Goal: Information Seeking & Learning: Learn about a topic

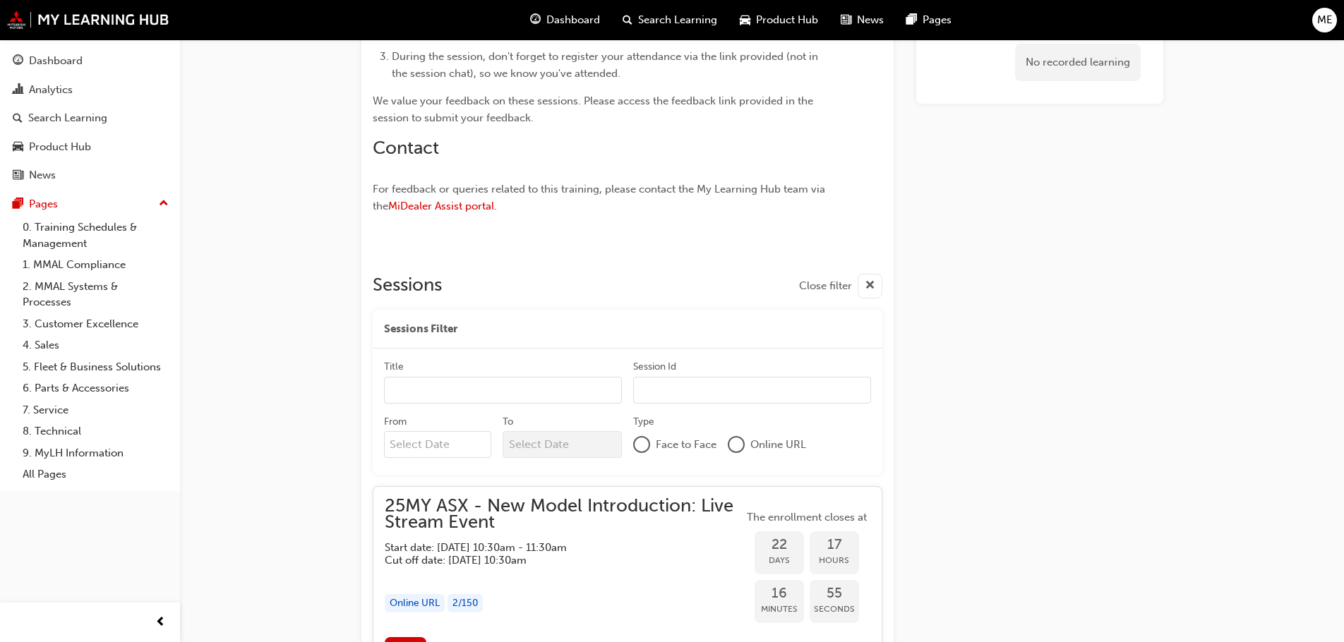
scroll to position [1101, 0]
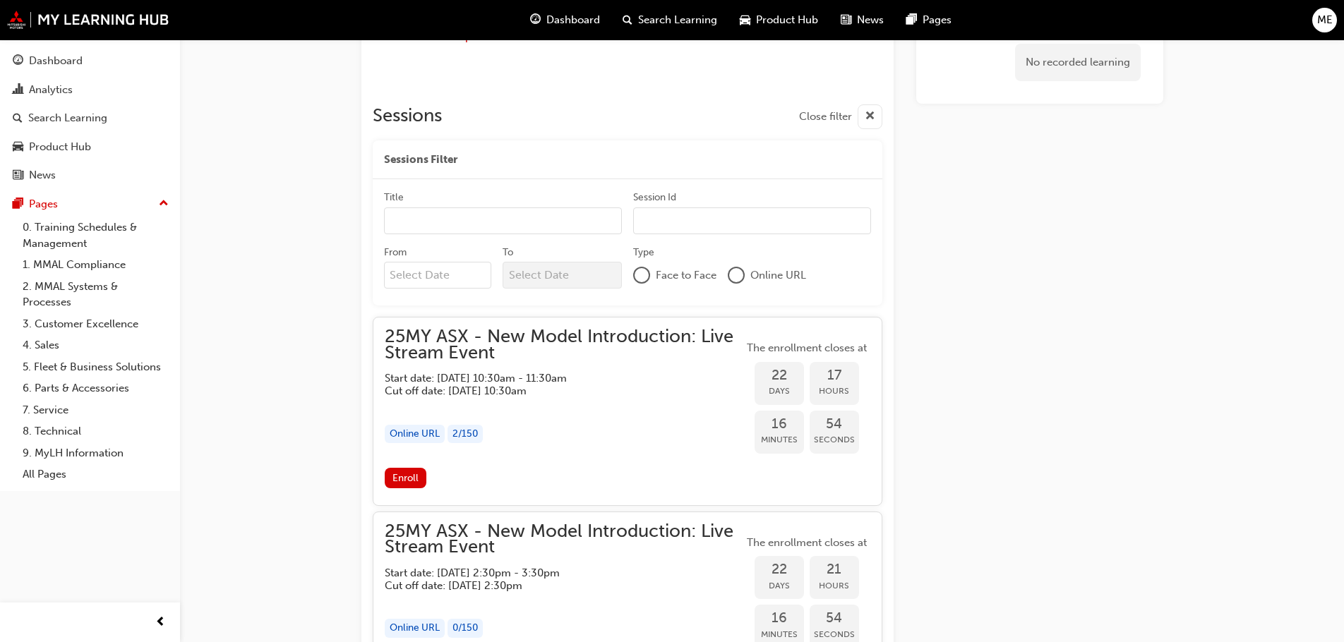
click at [475, 226] on input "Title" at bounding box center [503, 220] width 238 height 27
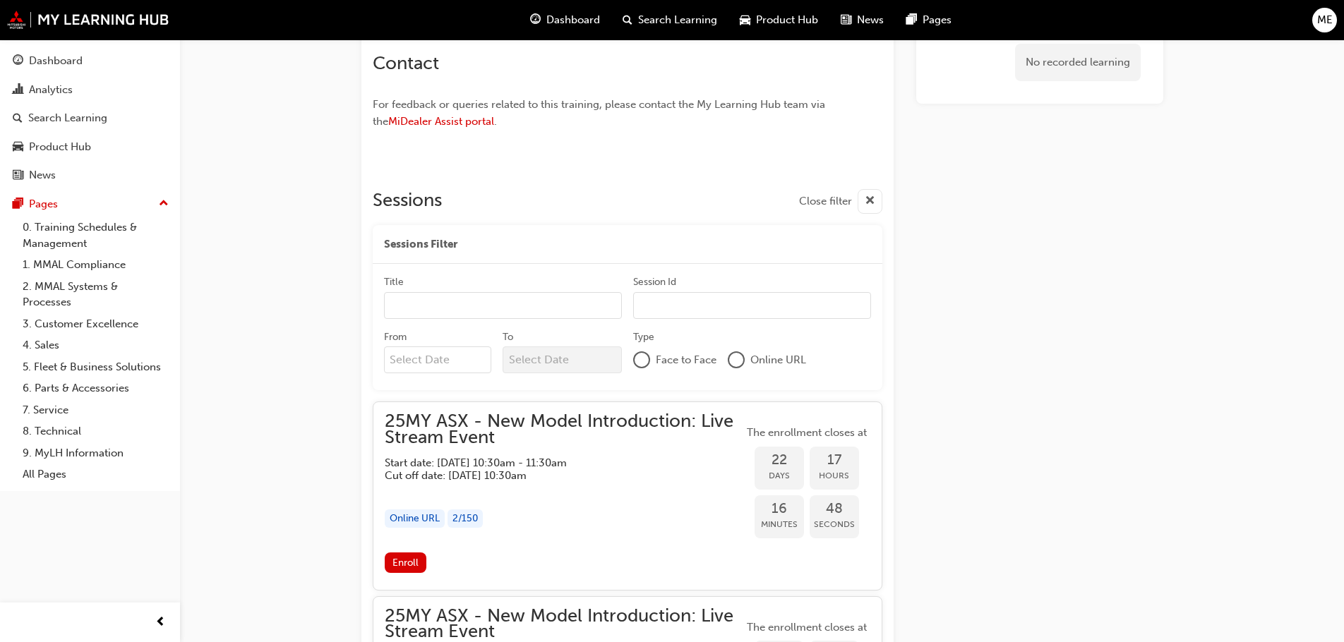
click at [714, 178] on div at bounding box center [628, 172] width 510 height 11
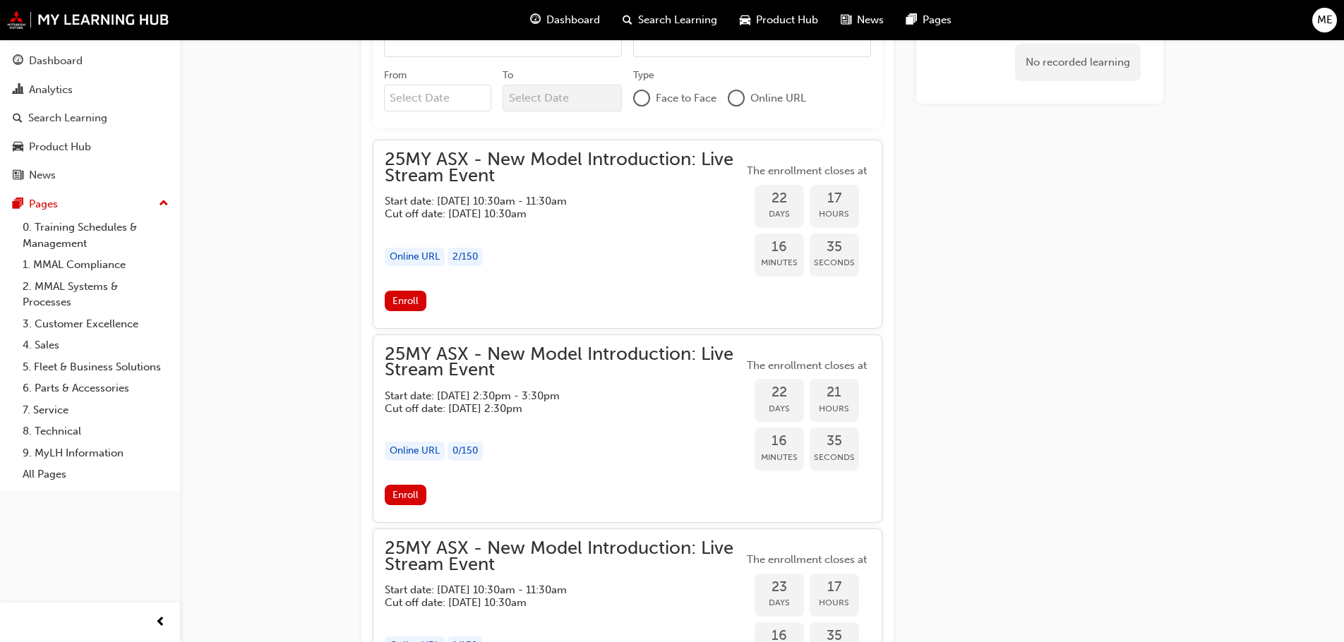
scroll to position [1355, 0]
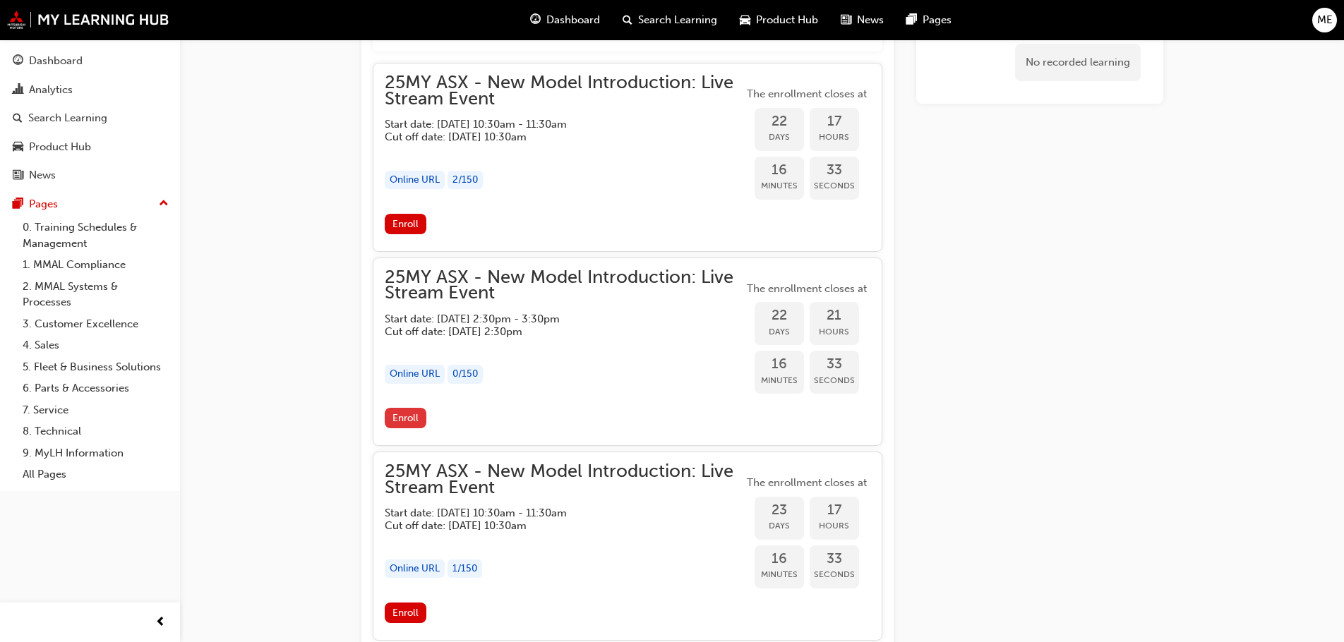
click at [406, 417] on span "Enroll" at bounding box center [405, 418] width 26 height 12
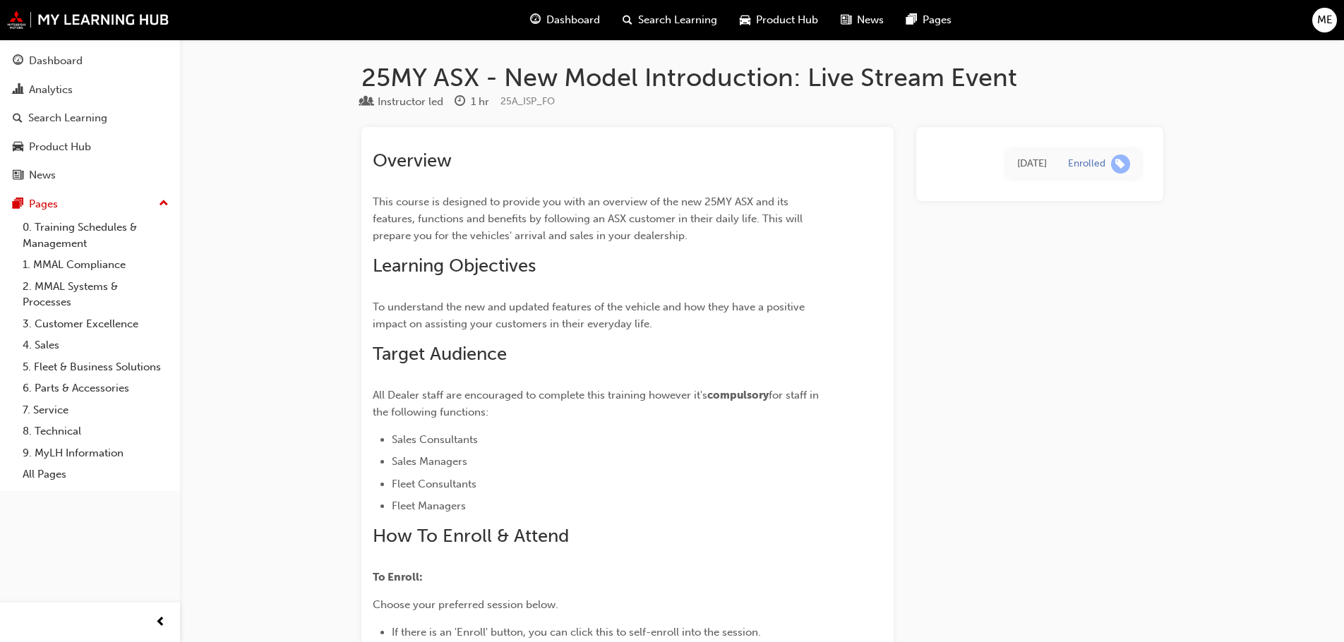
click at [395, 83] on h1 "25MY ASX - New Model Introduction: Live Stream Event" at bounding box center [762, 77] width 802 height 31
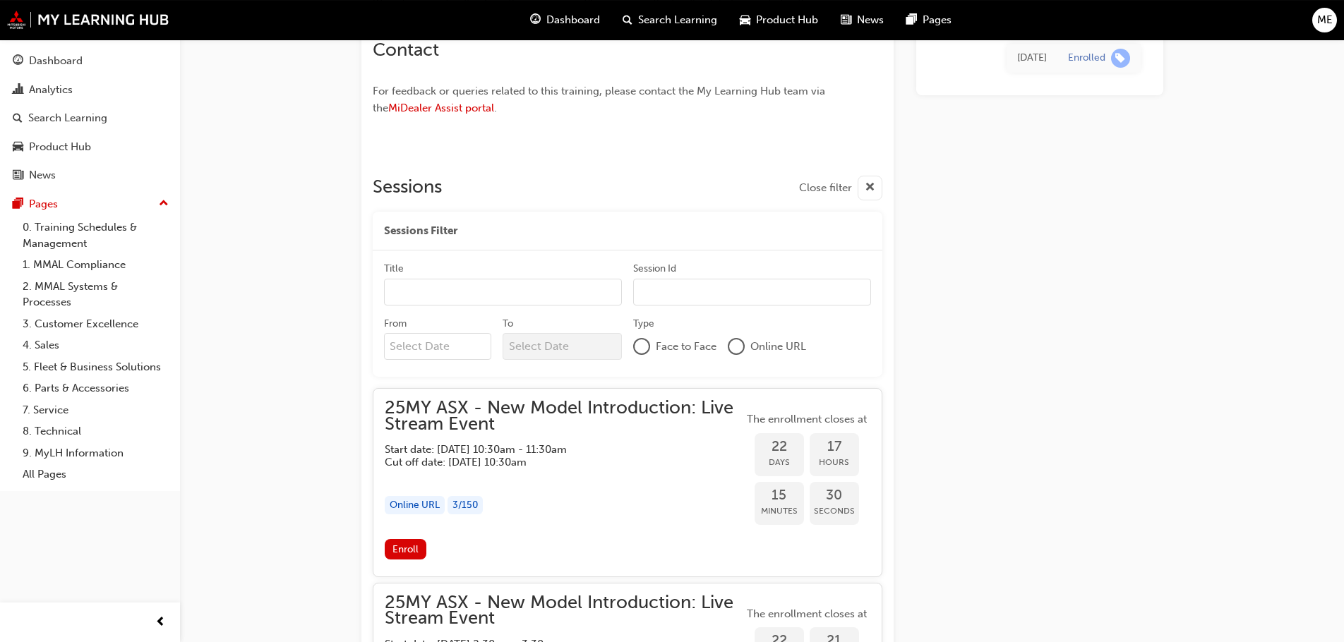
scroll to position [1016, 0]
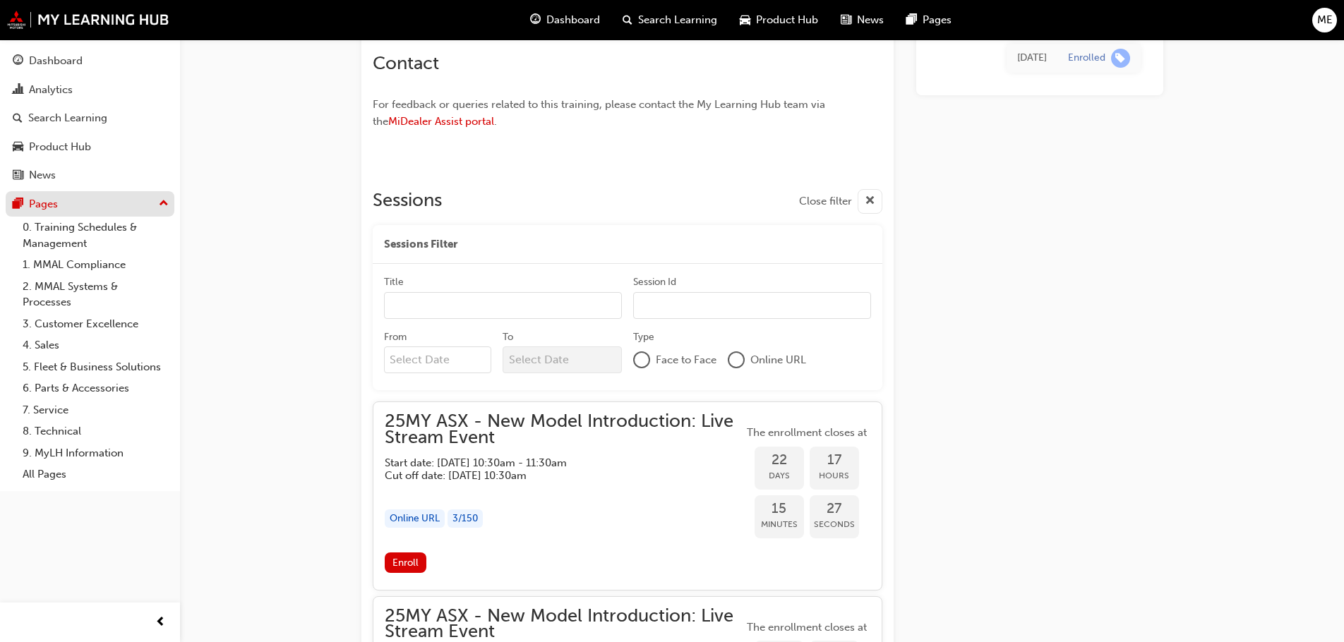
click at [36, 211] on div "Pages" at bounding box center [43, 204] width 29 height 16
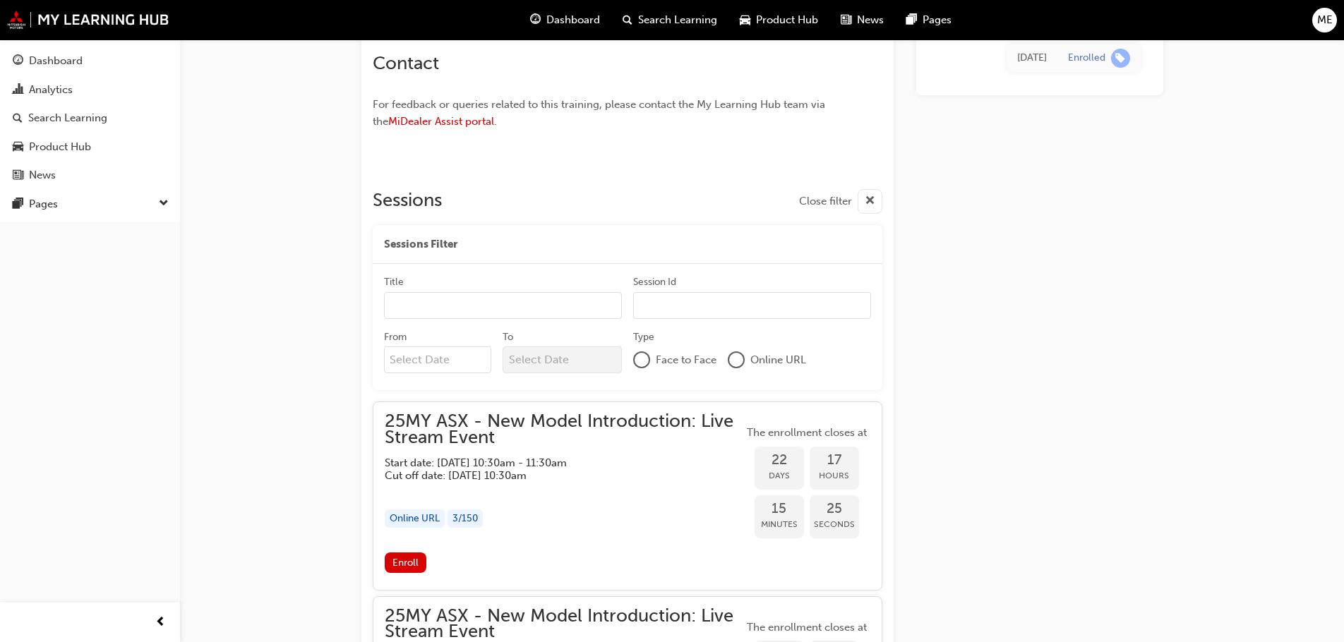
click at [574, 18] on span "Dashboard" at bounding box center [573, 20] width 54 height 16
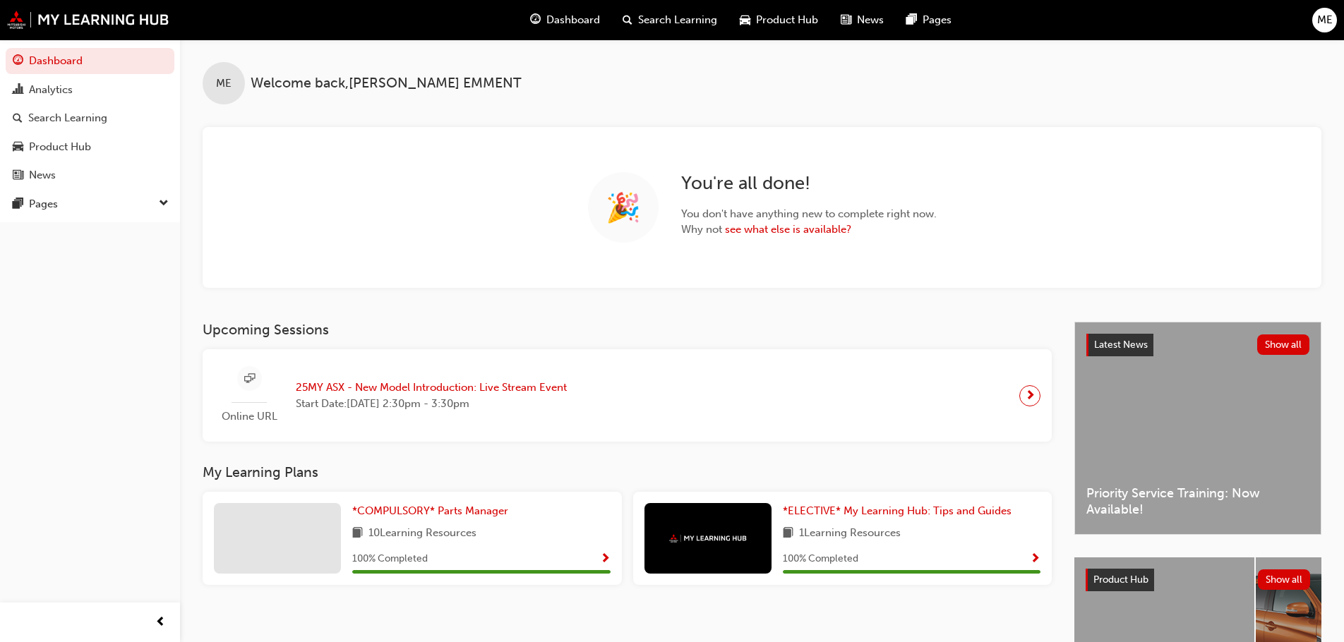
click at [792, 20] on span "Product Hub" at bounding box center [787, 20] width 62 height 16
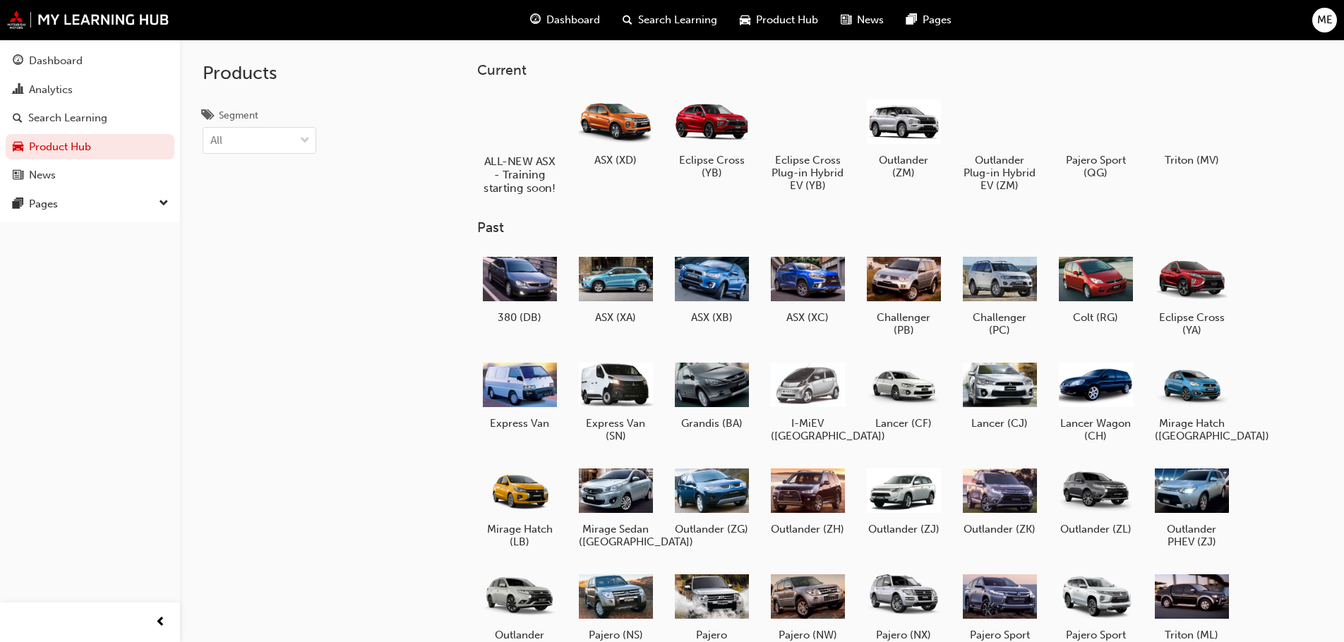
click at [536, 124] on div at bounding box center [520, 120] width 78 height 56
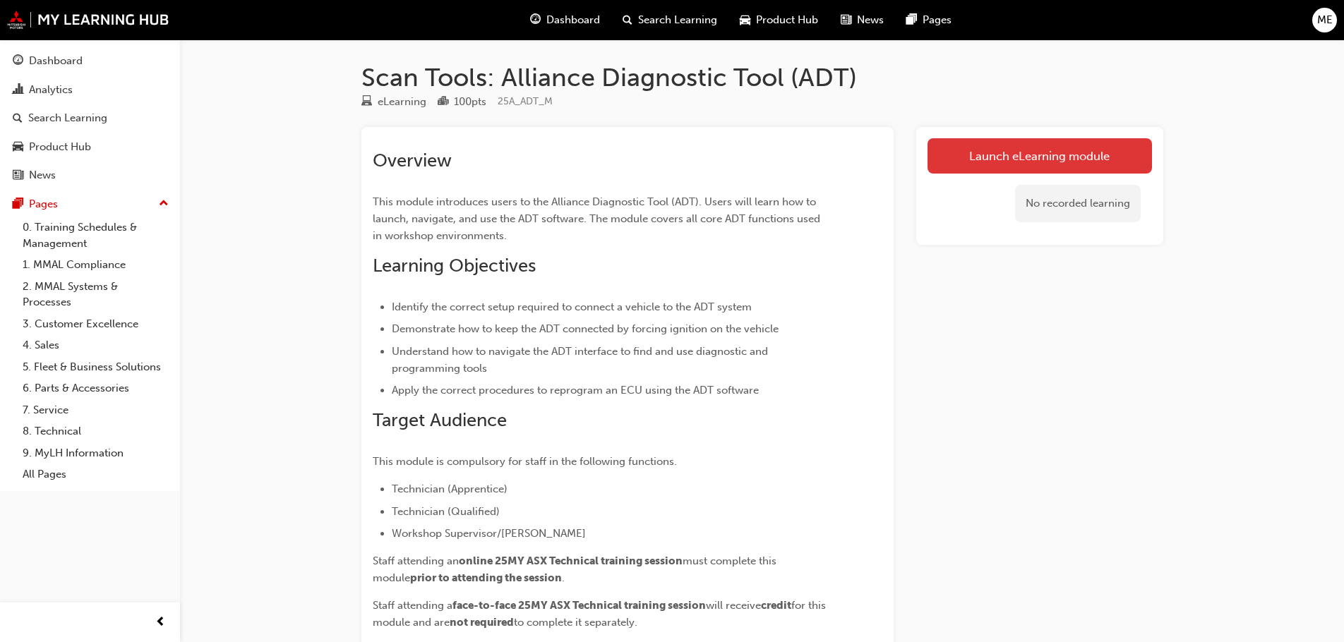
click at [1006, 150] on link "Launch eLearning module" at bounding box center [1039, 155] width 224 height 35
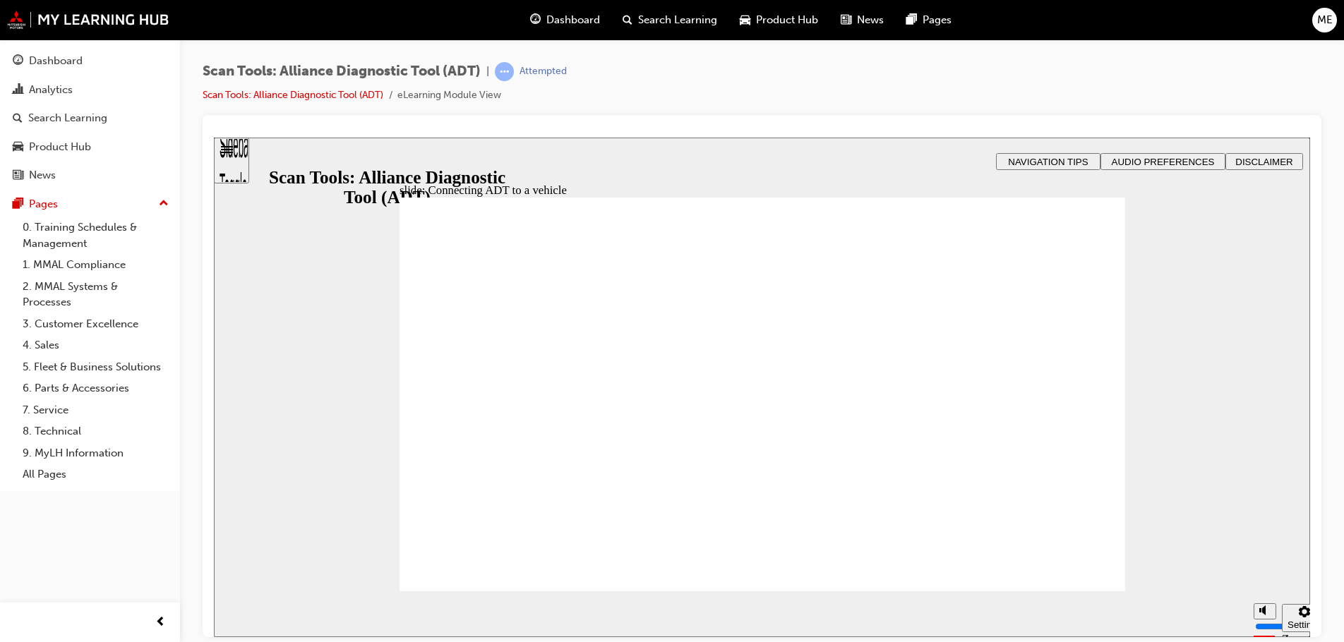
drag, startPoint x: 689, startPoint y: 450, endPoint x: 793, endPoint y: 483, distance: 109.4
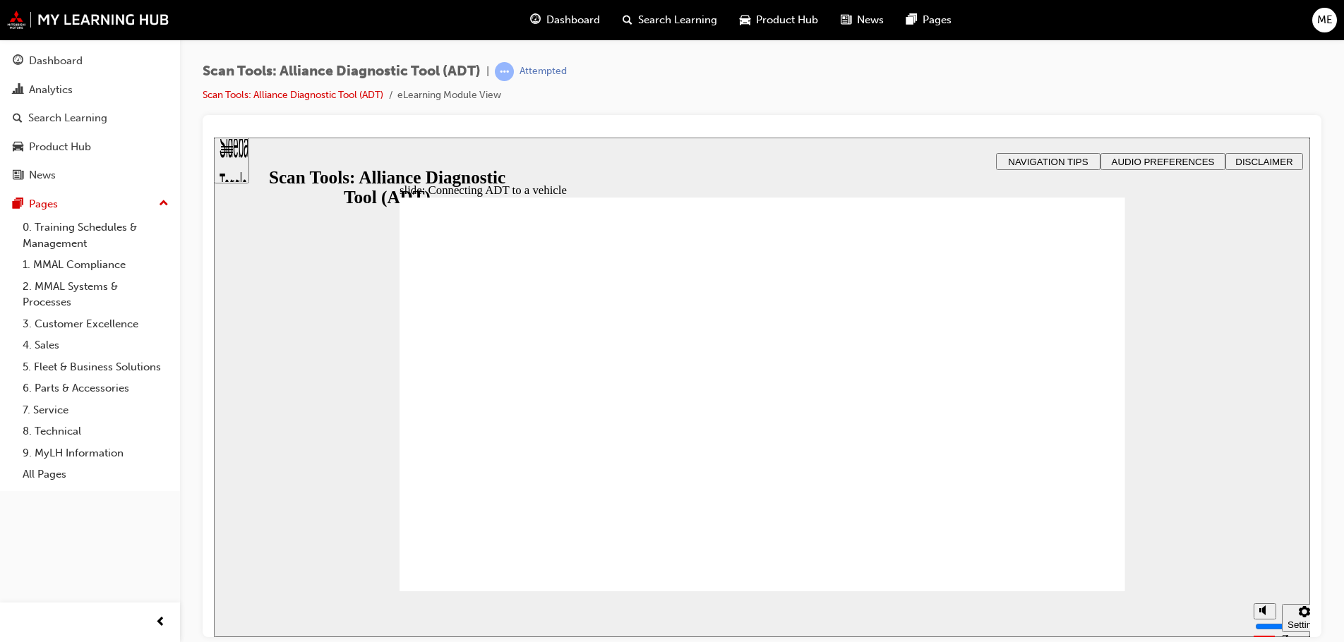
type input "7"
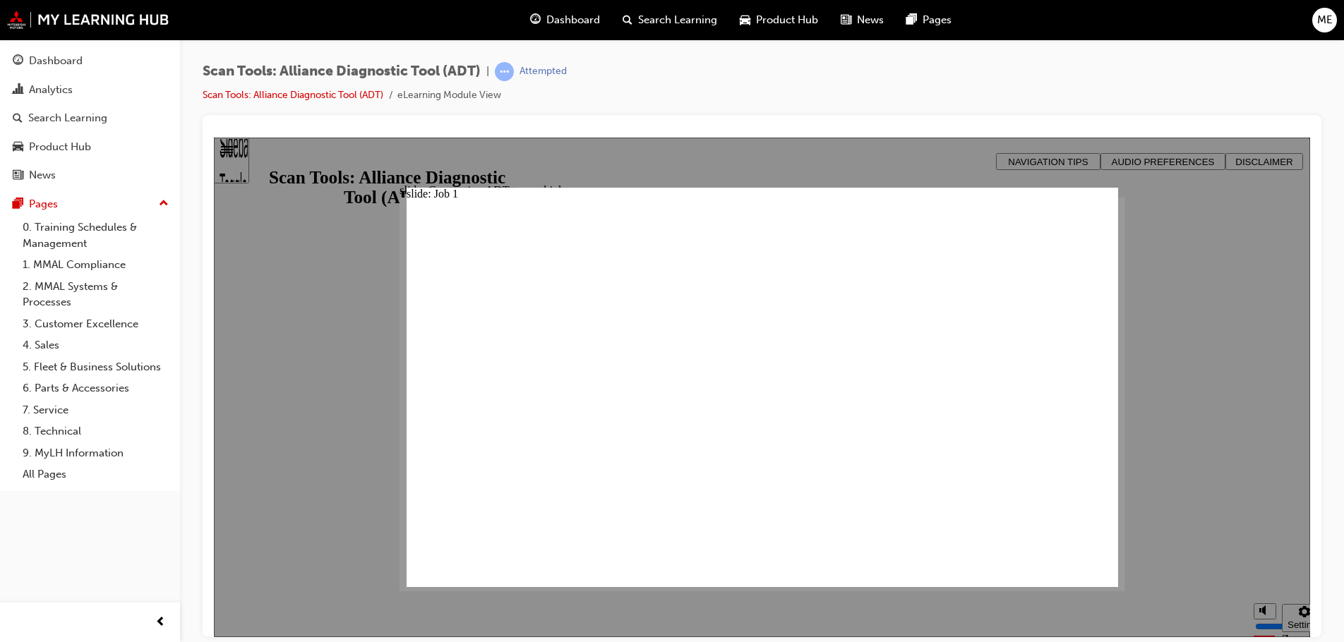
drag, startPoint x: 711, startPoint y: 469, endPoint x: 709, endPoint y: 491, distance: 22.6
drag, startPoint x: 699, startPoint y: 506, endPoint x: 716, endPoint y: 510, distance: 17.5
drag, startPoint x: 786, startPoint y: 488, endPoint x: 901, endPoint y: 403, distance: 142.3
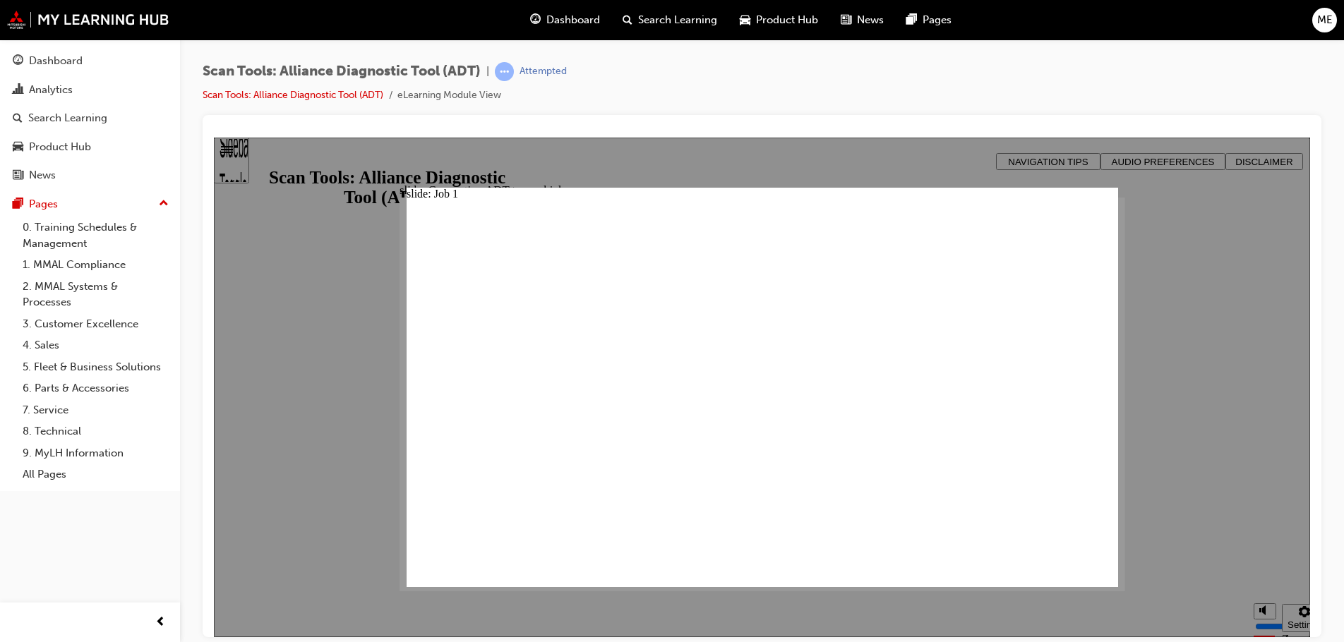
drag, startPoint x: 913, startPoint y: 382, endPoint x: 733, endPoint y: 329, distance: 187.6
drag, startPoint x: 730, startPoint y: 319, endPoint x: 730, endPoint y: 298, distance: 21.2
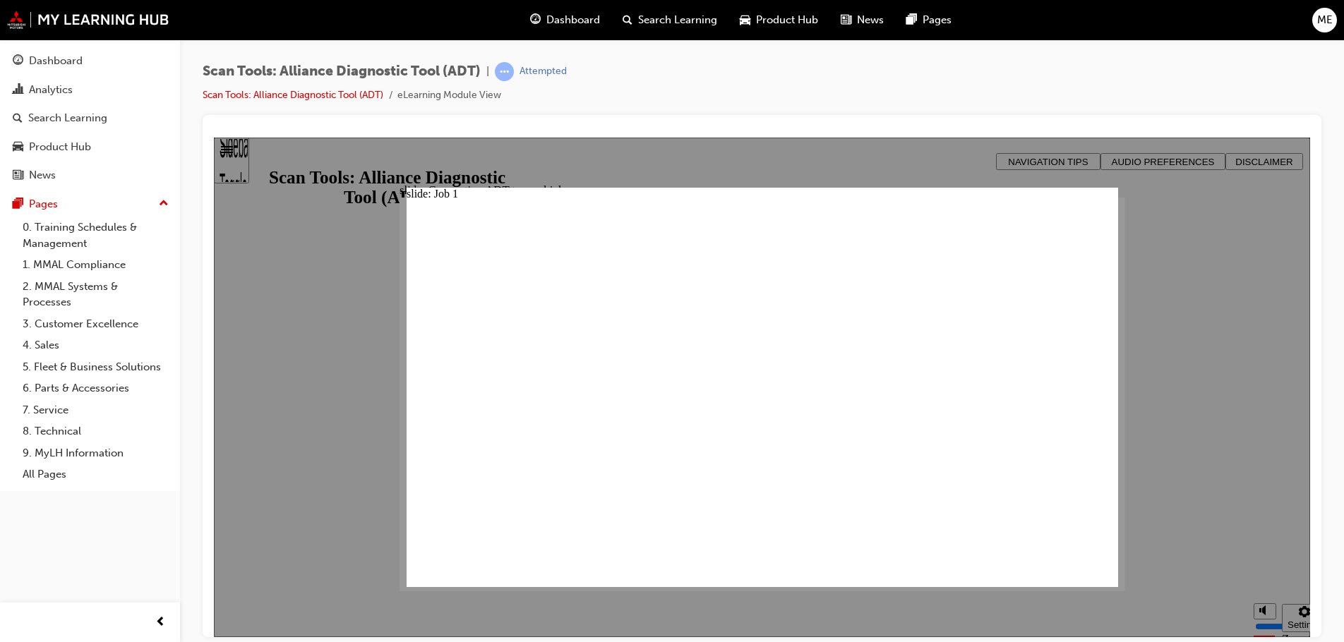
drag, startPoint x: 730, startPoint y: 298, endPoint x: 733, endPoint y: 318, distance: 20.7
drag, startPoint x: 733, startPoint y: 322, endPoint x: 715, endPoint y: 387, distance: 68.2
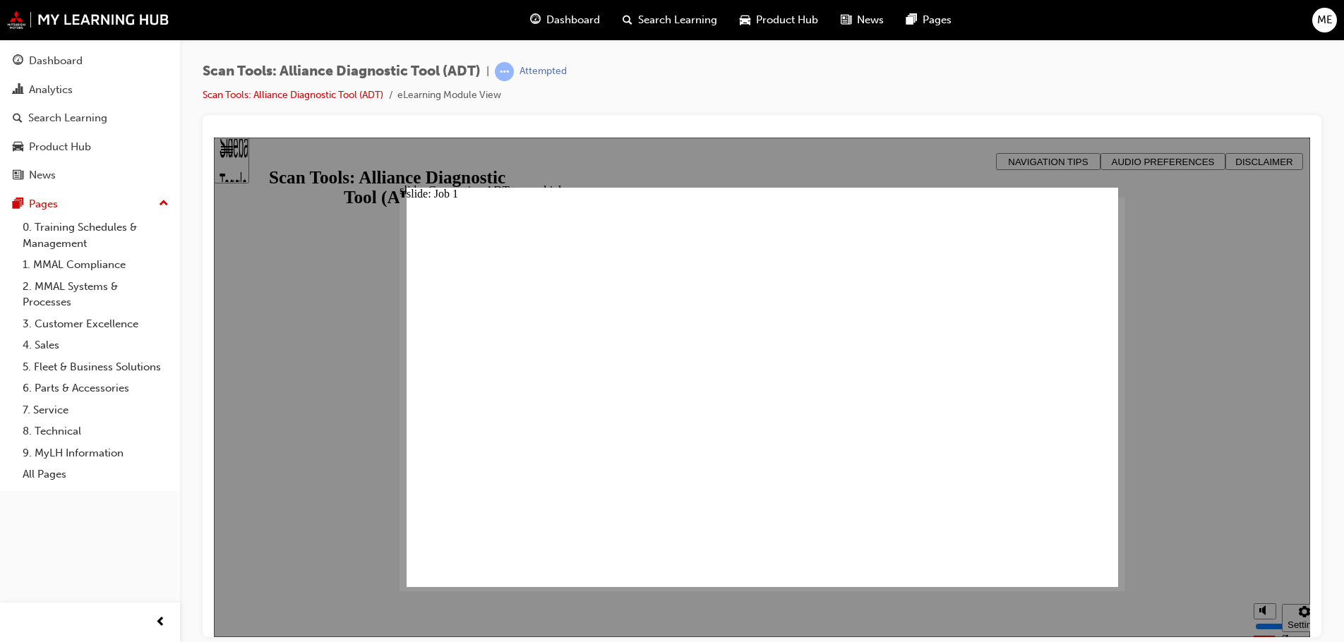
drag, startPoint x: 711, startPoint y: 379, endPoint x: 679, endPoint y: 364, distance: 35.7
drag, startPoint x: 469, startPoint y: 217, endPoint x: 528, endPoint y: 404, distance: 196.0
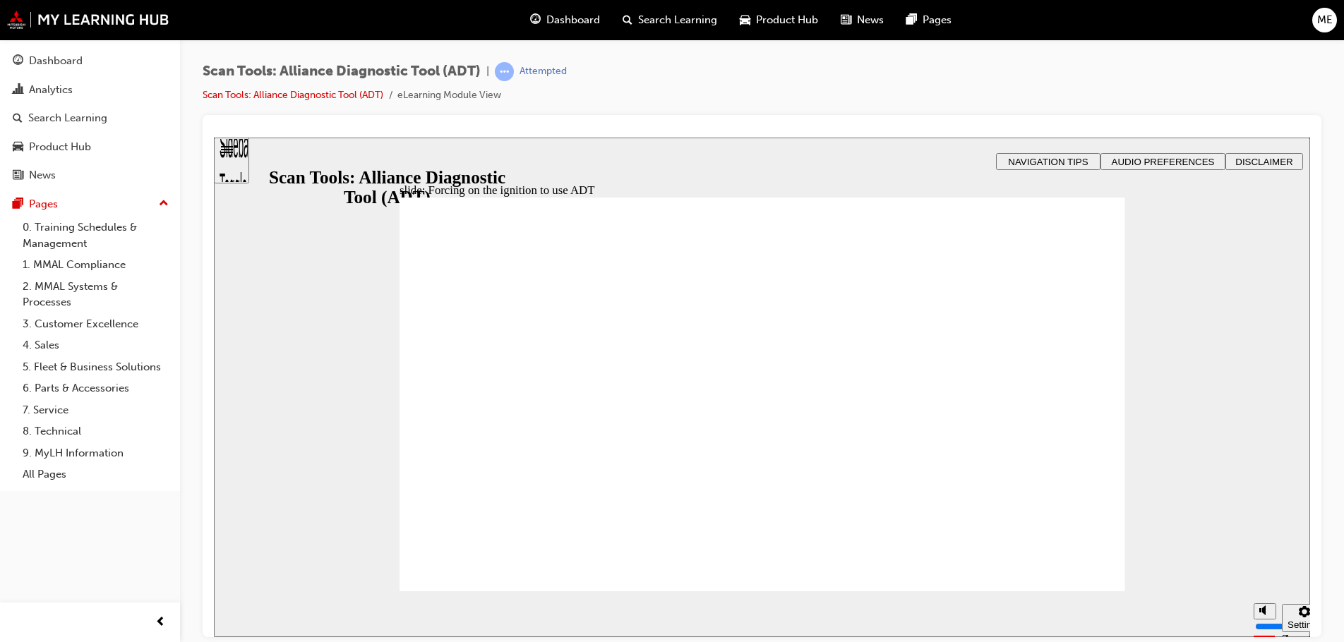
drag, startPoint x: 865, startPoint y: 476, endPoint x: 877, endPoint y: 428, distance: 48.8
drag, startPoint x: 877, startPoint y: 428, endPoint x: 870, endPoint y: 436, distance: 10.5
drag, startPoint x: 985, startPoint y: 495, endPoint x: 998, endPoint y: 500, distance: 13.4
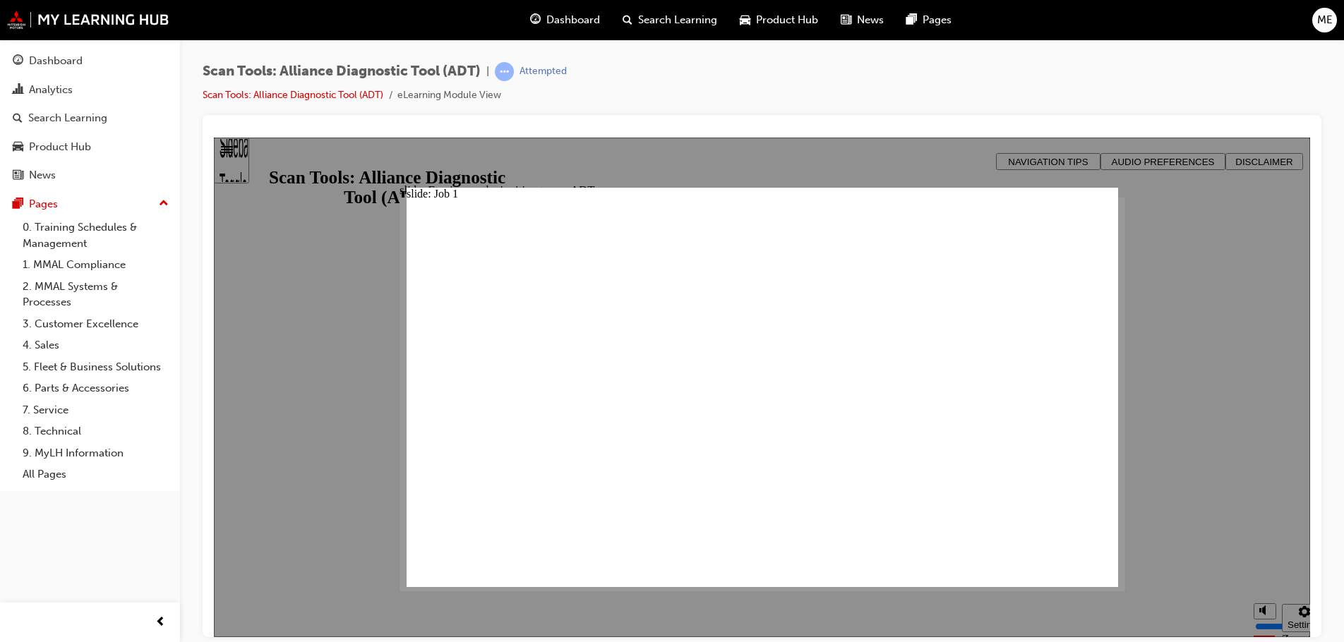
drag, startPoint x: 786, startPoint y: 491, endPoint x: 740, endPoint y: 500, distance: 47.6
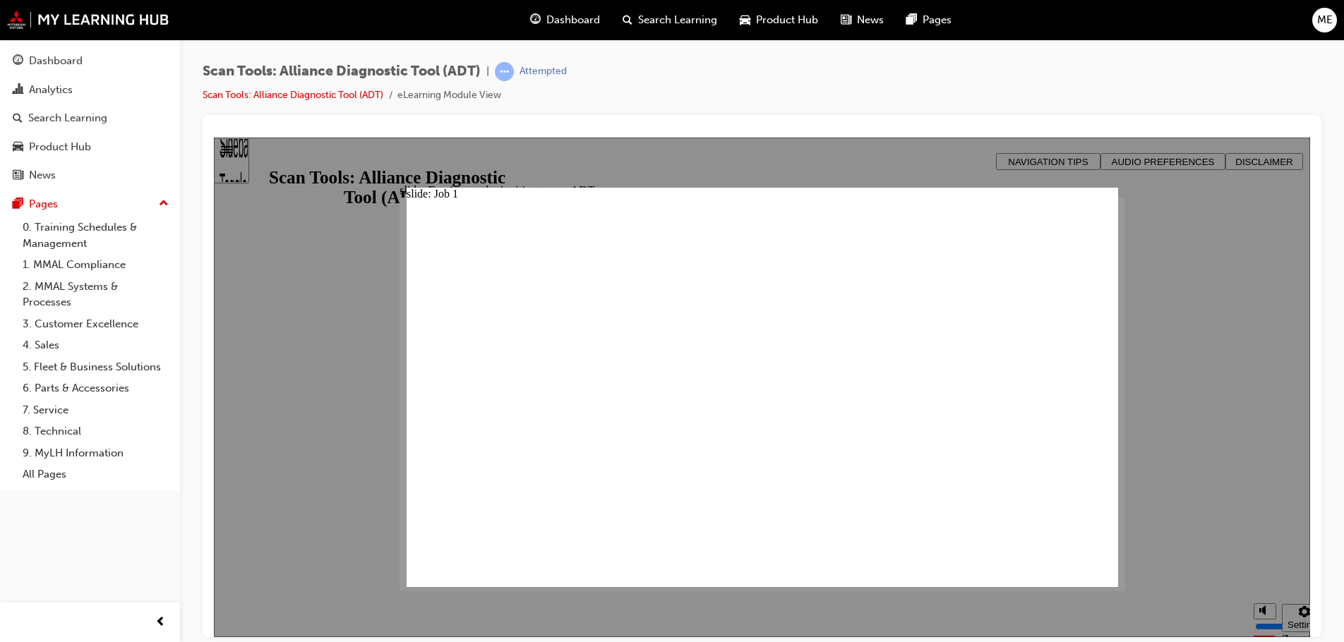
drag, startPoint x: 699, startPoint y: 469, endPoint x: 685, endPoint y: 476, distance: 16.1
drag, startPoint x: 495, startPoint y: 562, endPoint x: 565, endPoint y: 397, distance: 180.2
drag, startPoint x: 471, startPoint y: 205, endPoint x: 826, endPoint y: 230, distance: 355.9
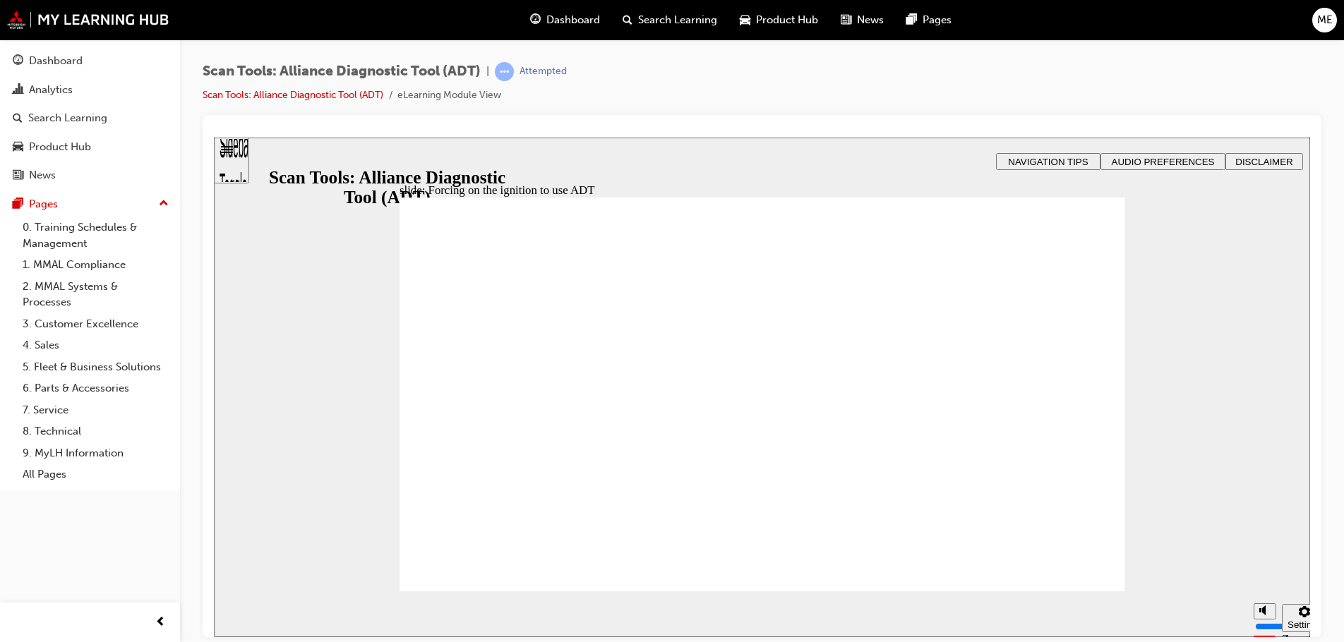
drag, startPoint x: 829, startPoint y: 482, endPoint x: 864, endPoint y: 459, distance: 41.9
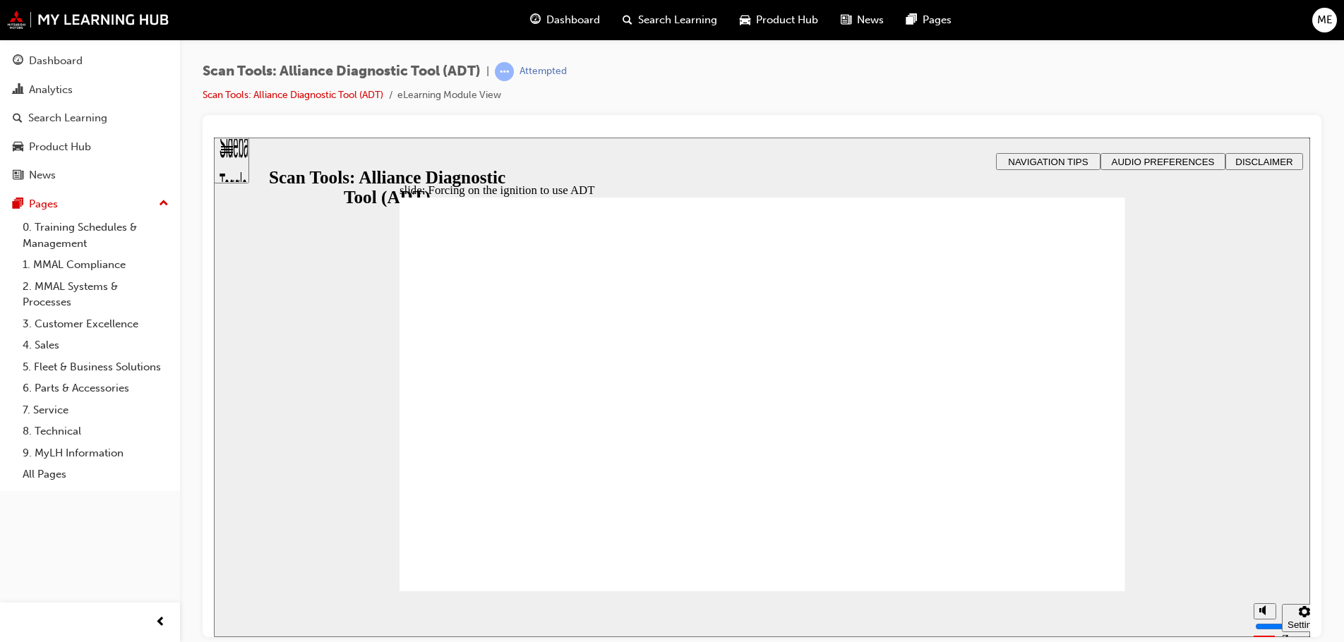
drag, startPoint x: 516, startPoint y: 373, endPoint x: 582, endPoint y: 367, distance: 65.9
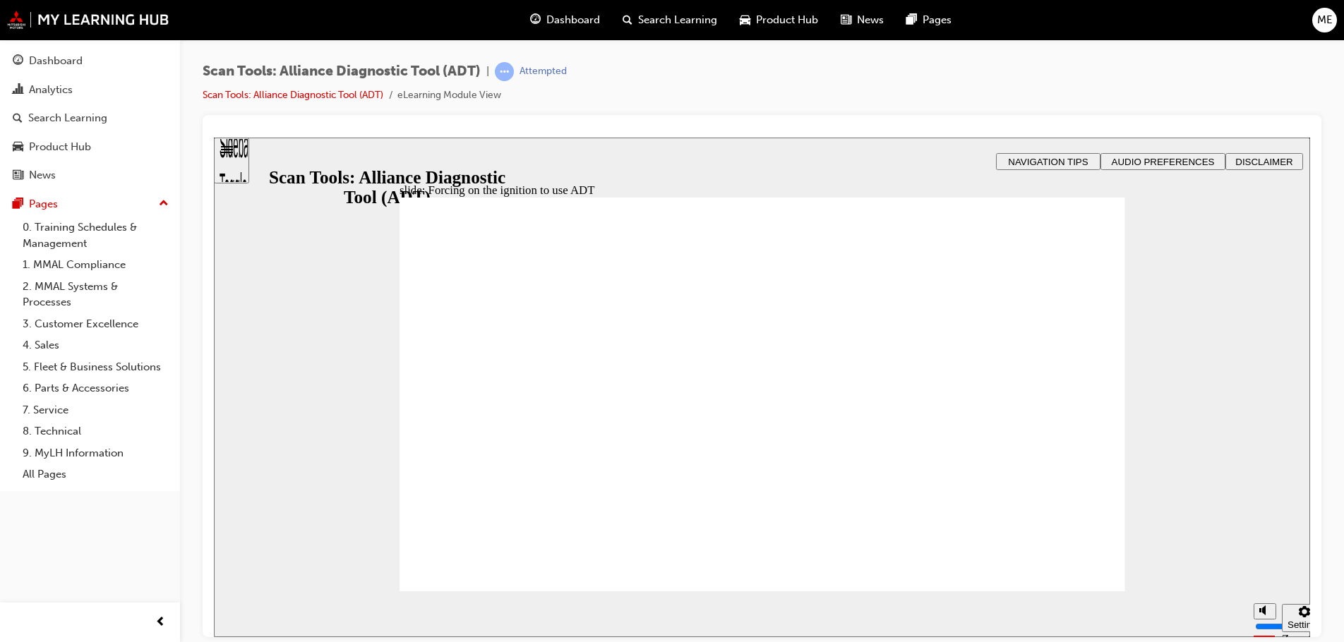
type input "14"
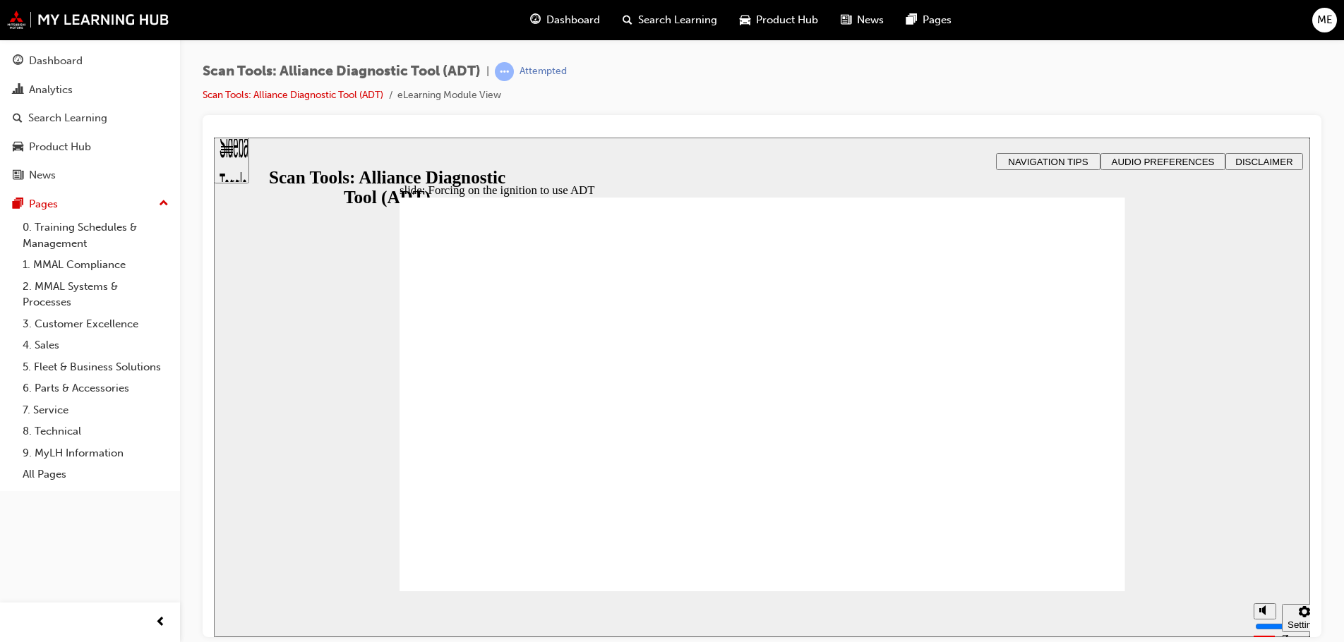
drag, startPoint x: 794, startPoint y: 286, endPoint x: 759, endPoint y: 248, distance: 50.9
drag, startPoint x: 983, startPoint y: 200, endPoint x: 969, endPoint y: 220, distance: 24.9
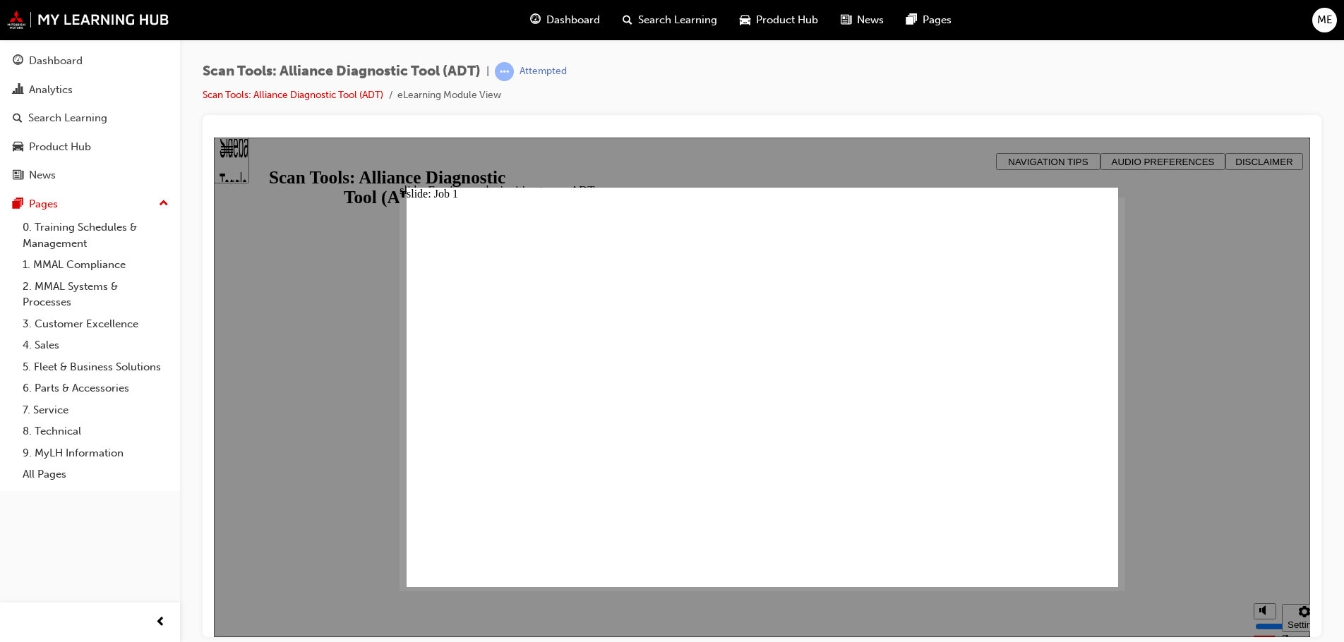
drag, startPoint x: 723, startPoint y: 349, endPoint x: 723, endPoint y: 369, distance: 20.5
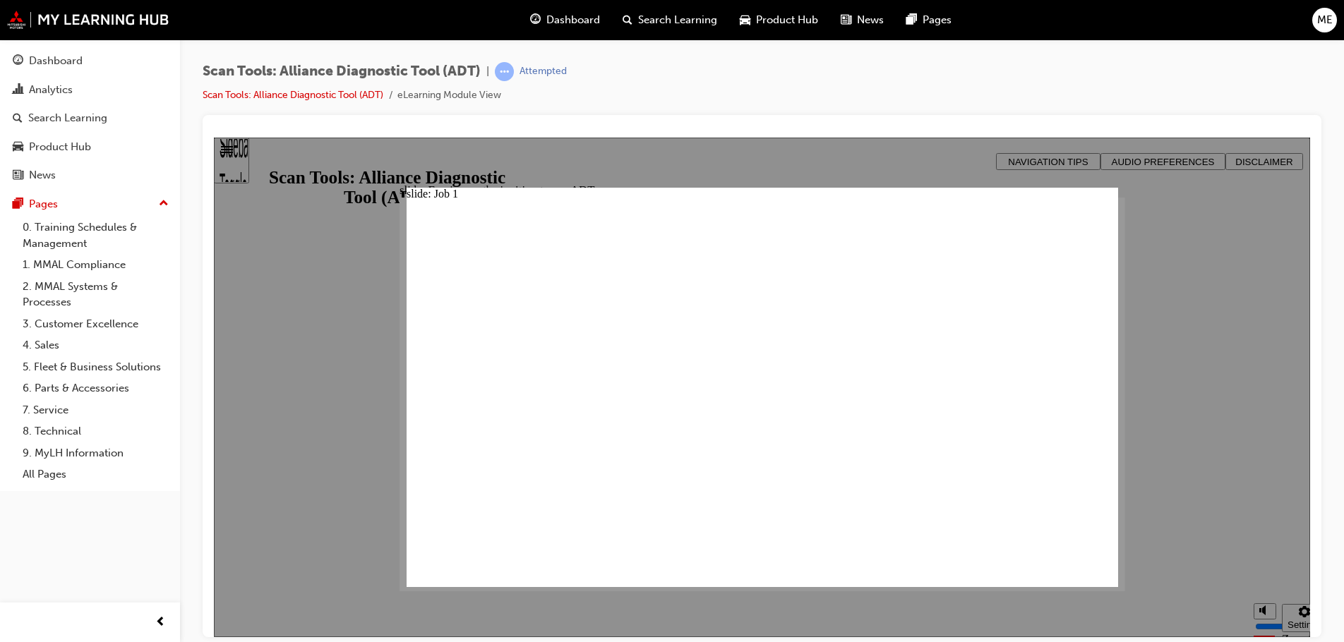
drag, startPoint x: 705, startPoint y: 508, endPoint x: 709, endPoint y: 486, distance: 23.0
drag, startPoint x: 709, startPoint y: 474, endPoint x: 1030, endPoint y: 298, distance: 365.4
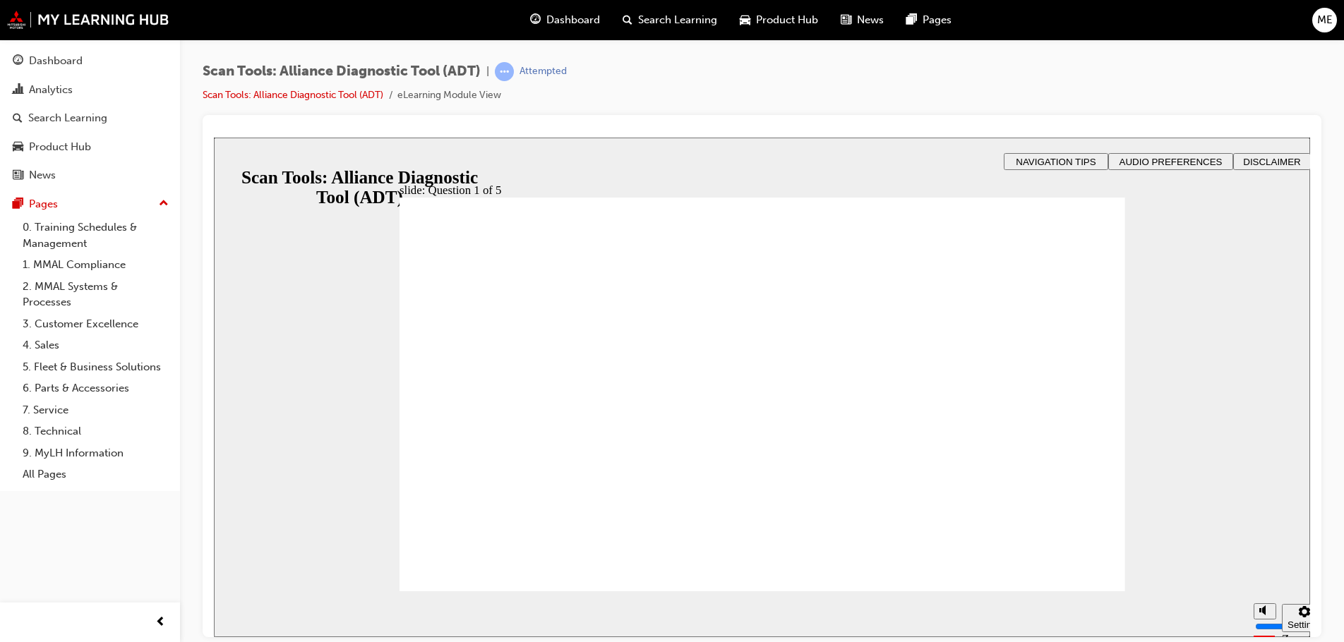
radio input "true"
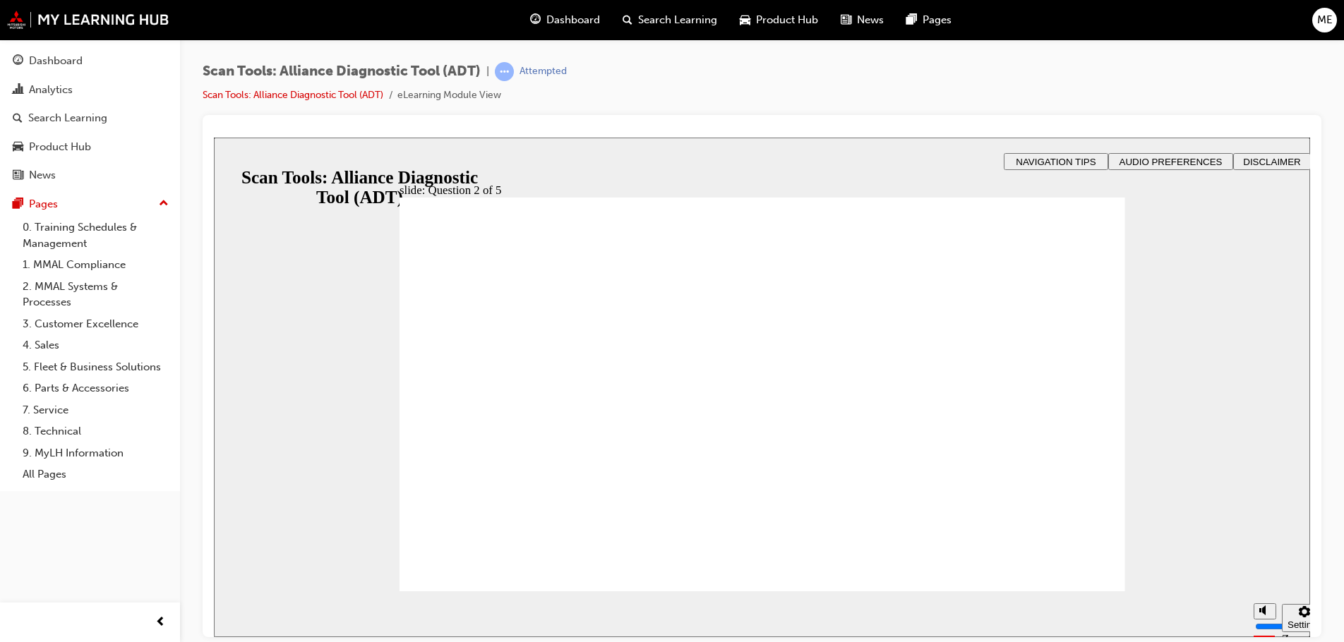
radio input "true"
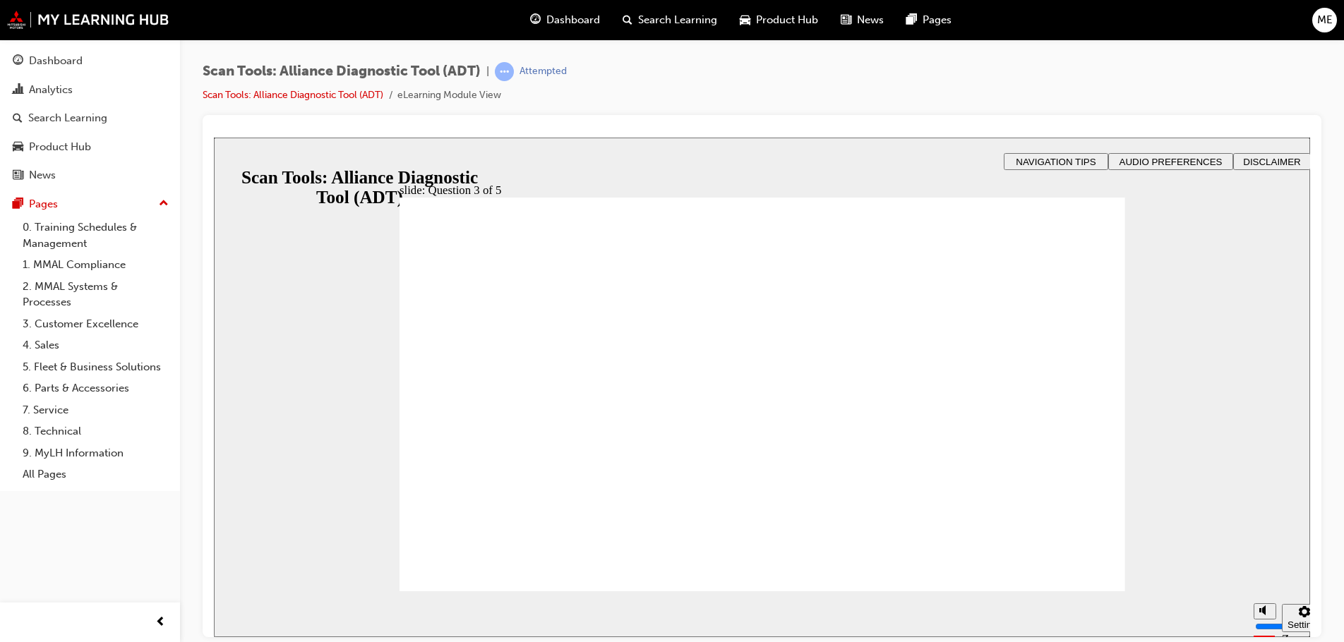
radio input "true"
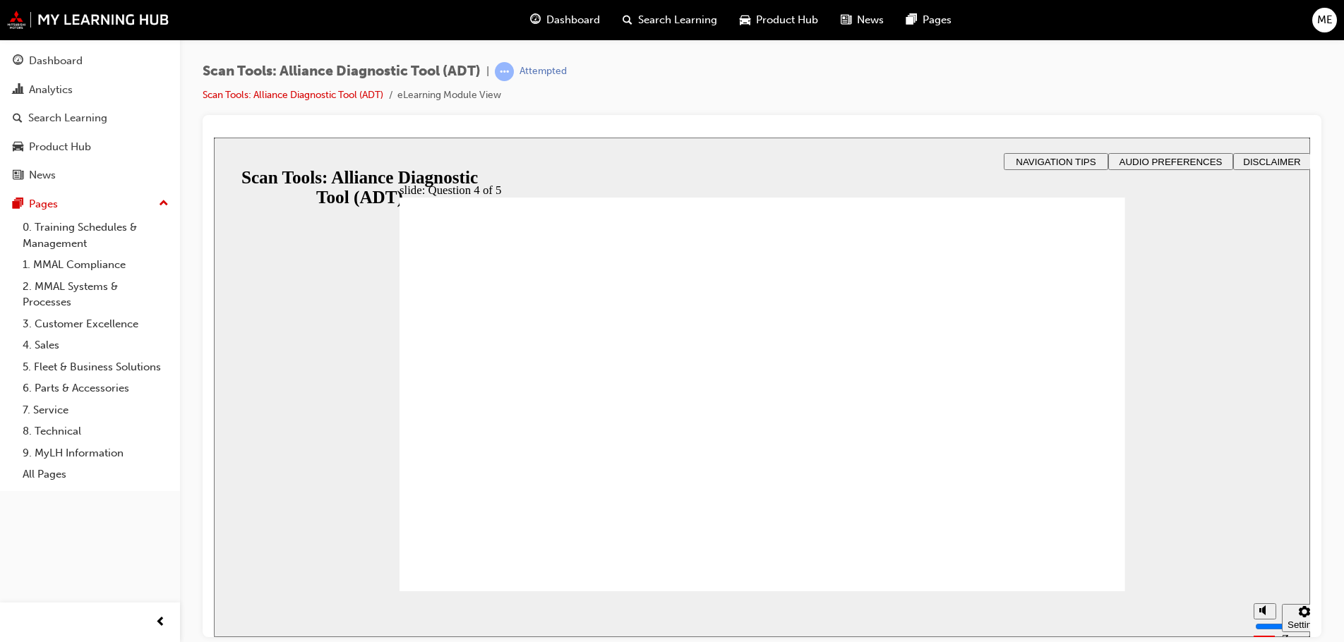
radio input "true"
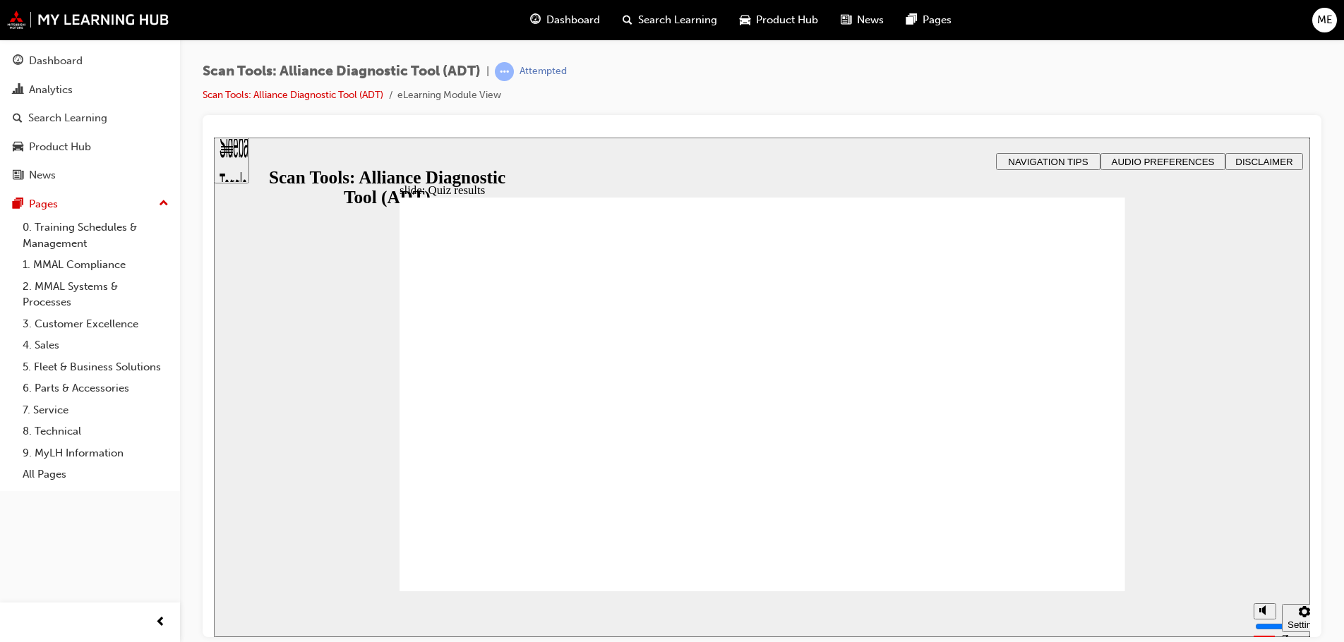
drag, startPoint x: 548, startPoint y: 246, endPoint x: 522, endPoint y: 243, distance: 25.5
